Goal: Task Accomplishment & Management: Use online tool/utility

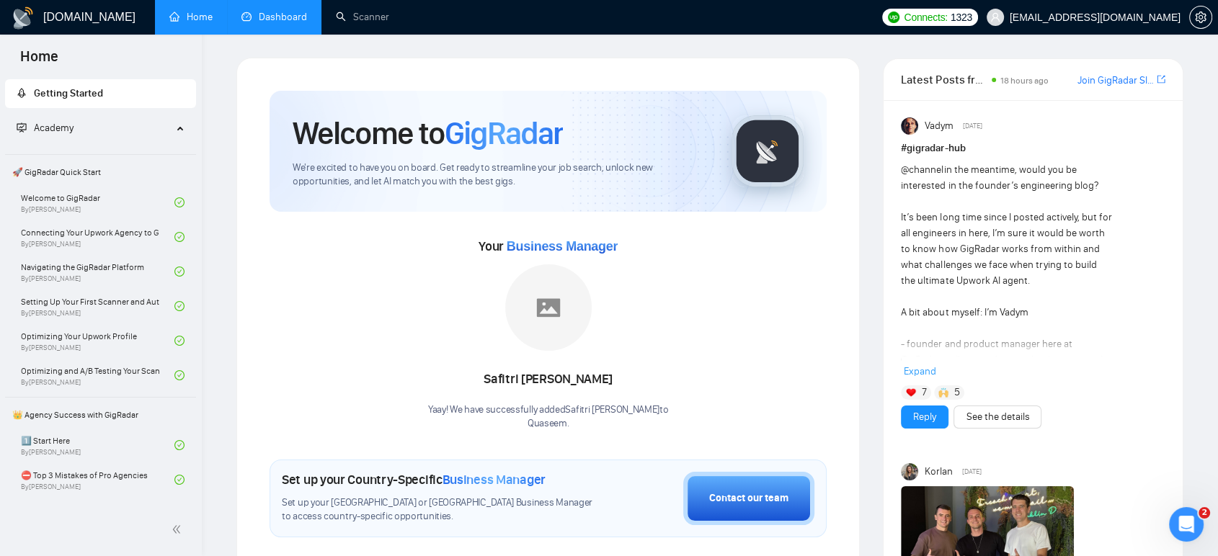
click at [281, 23] on link "Dashboard" at bounding box center [274, 17] width 66 height 12
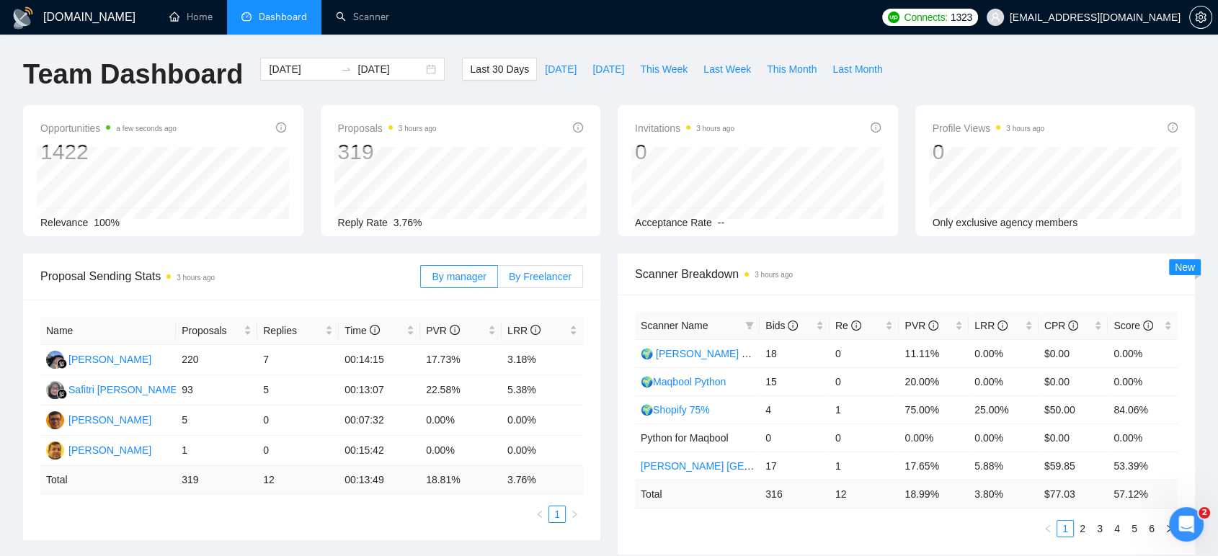
click at [538, 274] on span "By Freelancer" at bounding box center [540, 277] width 63 height 12
click at [498, 280] on input "By Freelancer" at bounding box center [498, 280] width 0 height 0
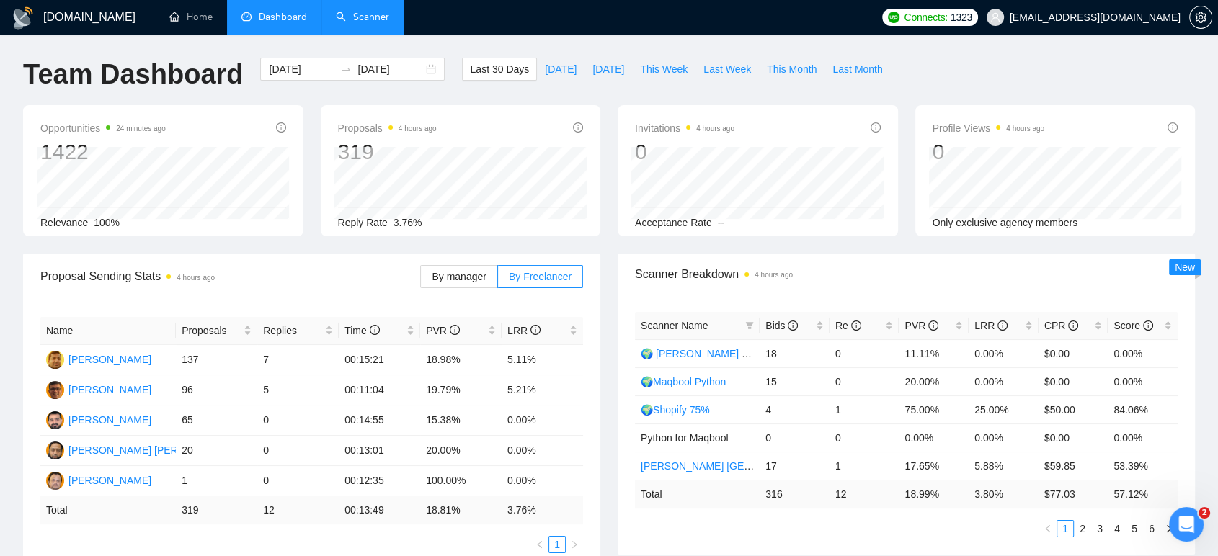
click at [361, 20] on link "Scanner" at bounding box center [362, 17] width 53 height 12
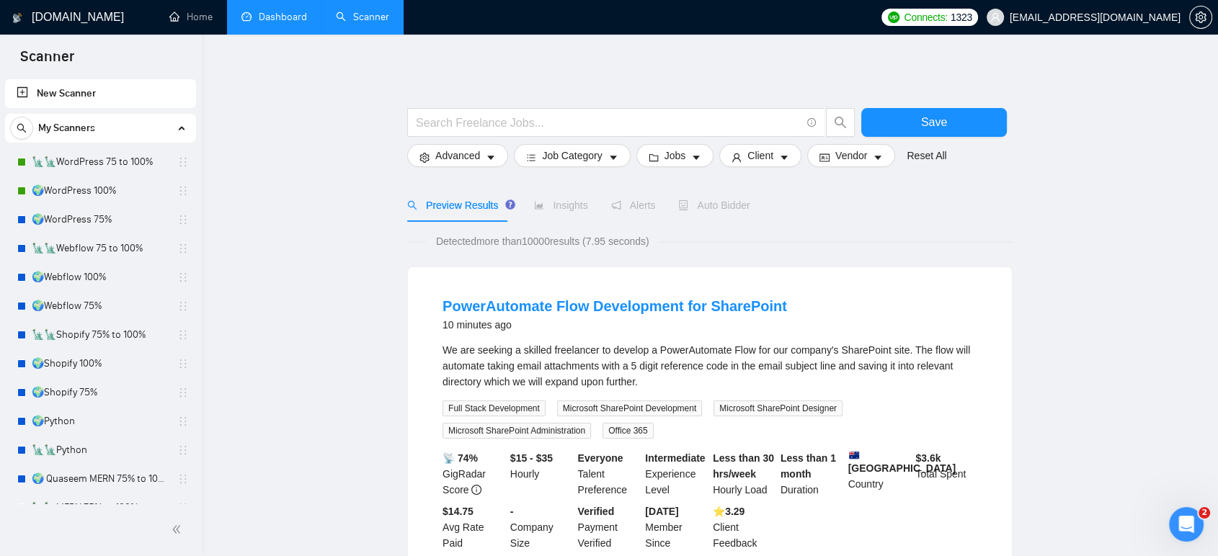
click at [288, 23] on link "Dashboard" at bounding box center [274, 17] width 66 height 12
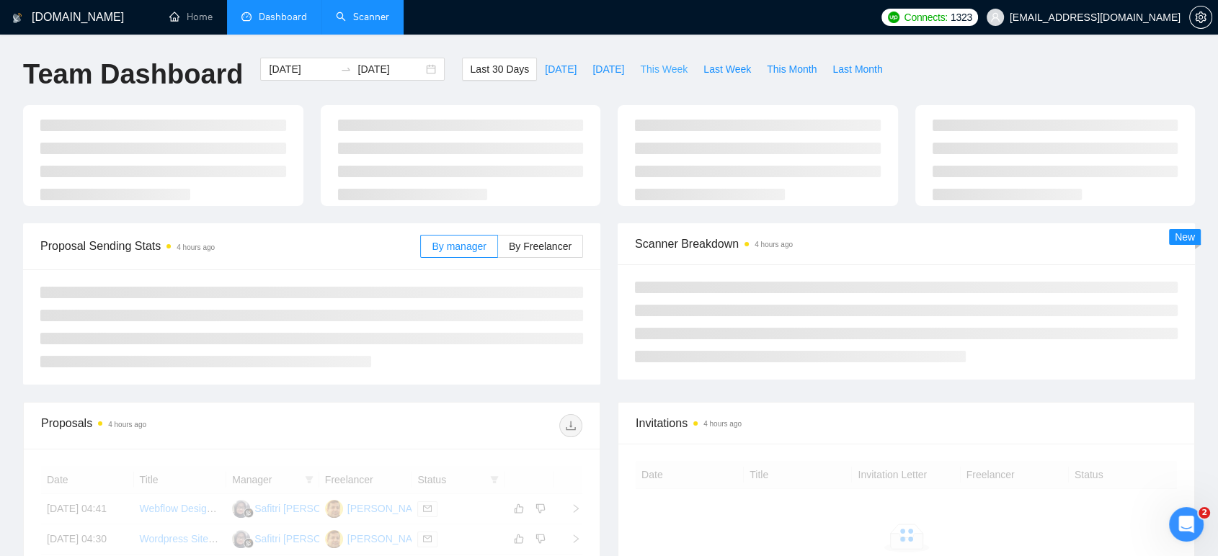
click at [659, 74] on span "This Week" at bounding box center [664, 69] width 48 height 16
type input "[DATE]"
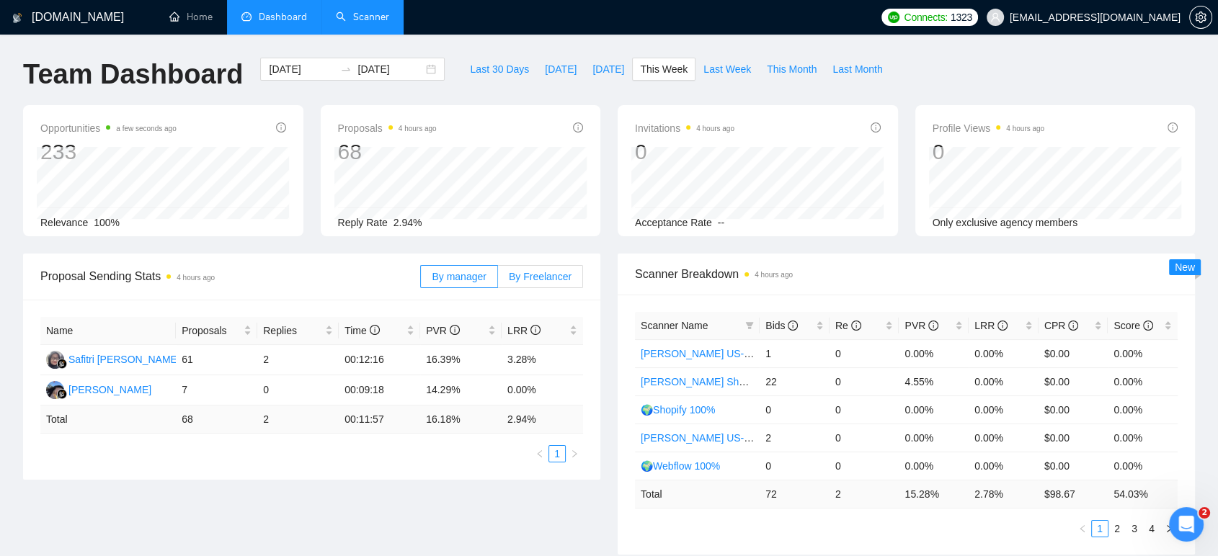
click at [563, 275] on span "By Freelancer" at bounding box center [540, 277] width 63 height 12
click at [498, 280] on input "By Freelancer" at bounding box center [498, 280] width 0 height 0
click at [604, 190] on div "Proposals 4 hours ago 68 [DATE] Replied 0 Reply Rate 2.94%" at bounding box center [461, 170] width 298 height 131
click at [607, 241] on div "Opportunities 2 minutes ago 233 Relevance 100% Proposals 4 hours ago 68 [DATE] …" at bounding box center [608, 179] width 1189 height 148
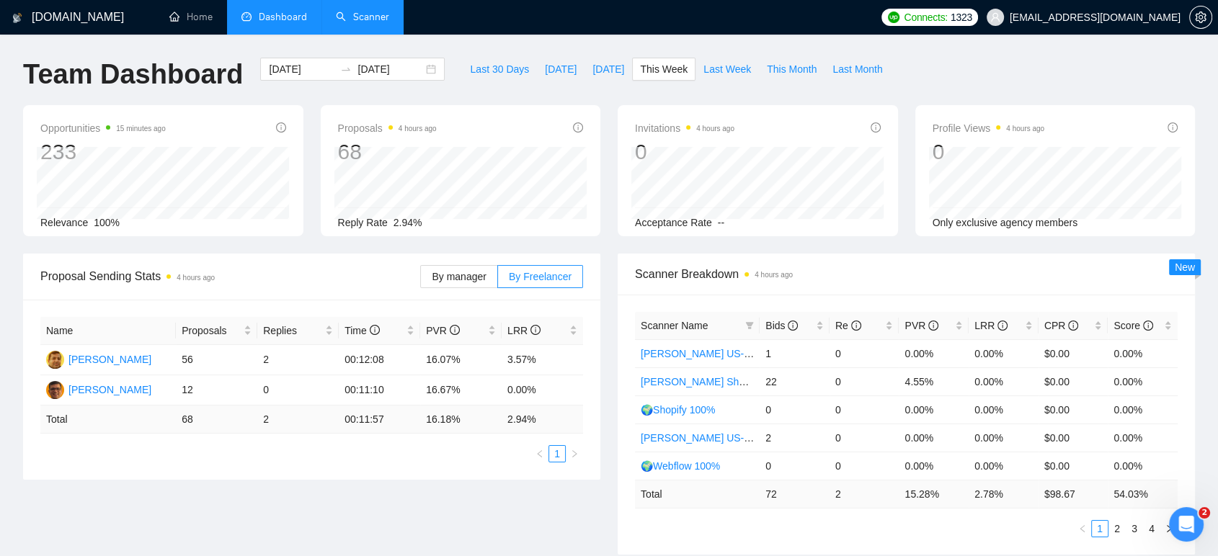
click at [613, 163] on div "Invitations 4 hours ago 0 Acceptance Rate --" at bounding box center [758, 170] width 298 height 131
